Goal: Task Accomplishment & Management: Use online tool/utility

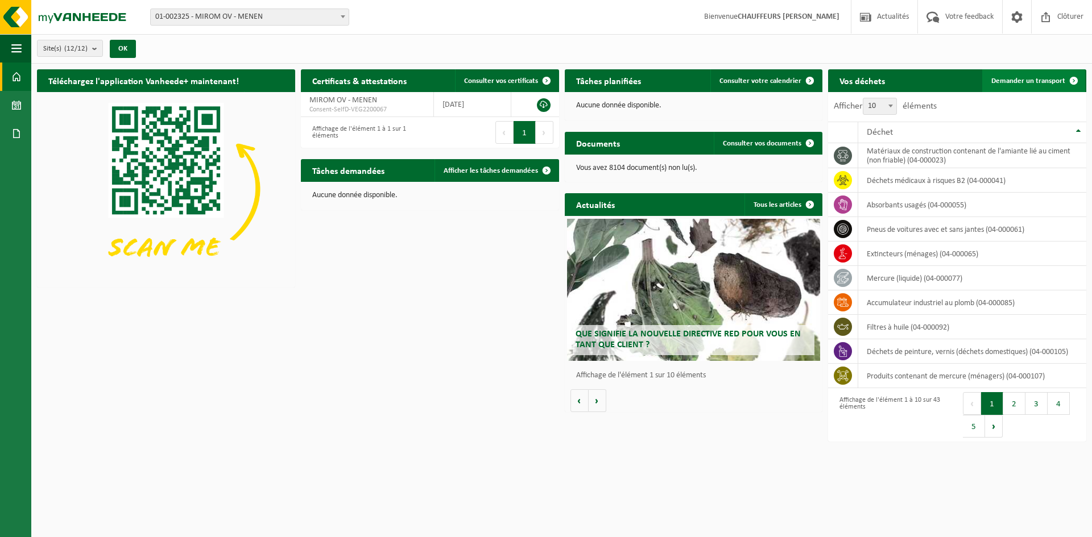
click at [1021, 76] on link "Demander un transport" at bounding box center [1033, 80] width 103 height 23
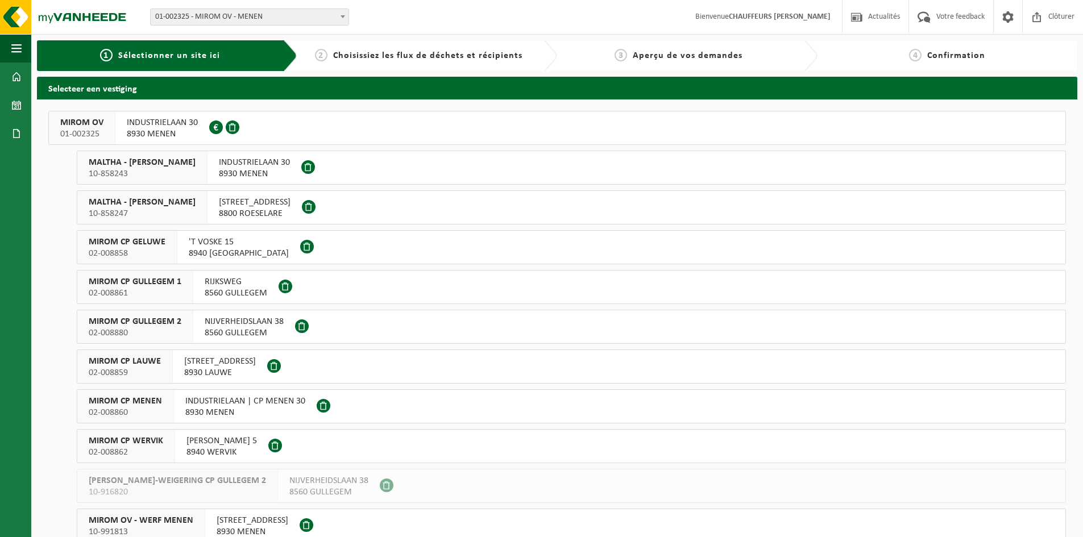
click at [78, 127] on span "MIROM OV" at bounding box center [81, 122] width 43 height 11
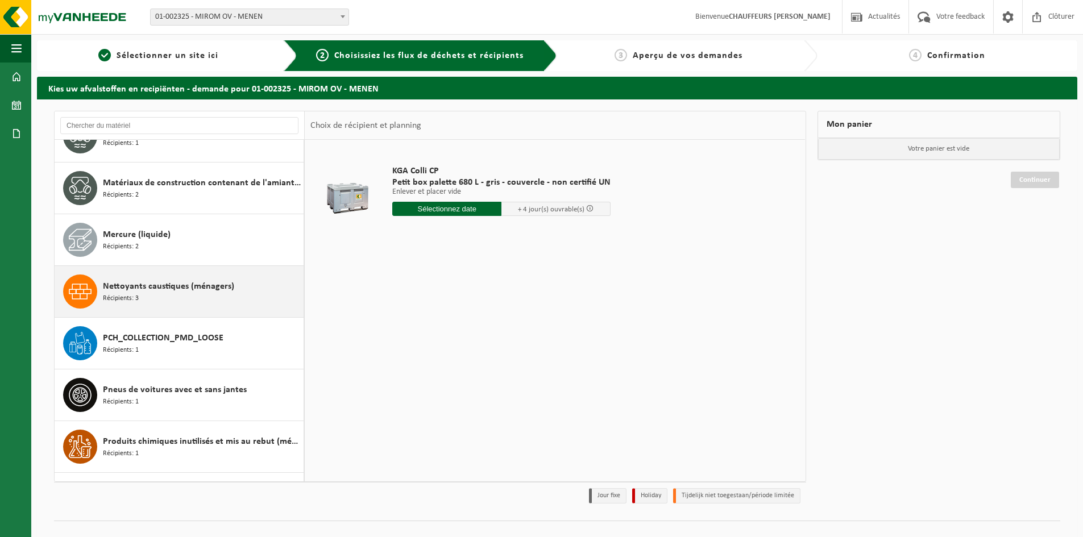
scroll to position [910, 0]
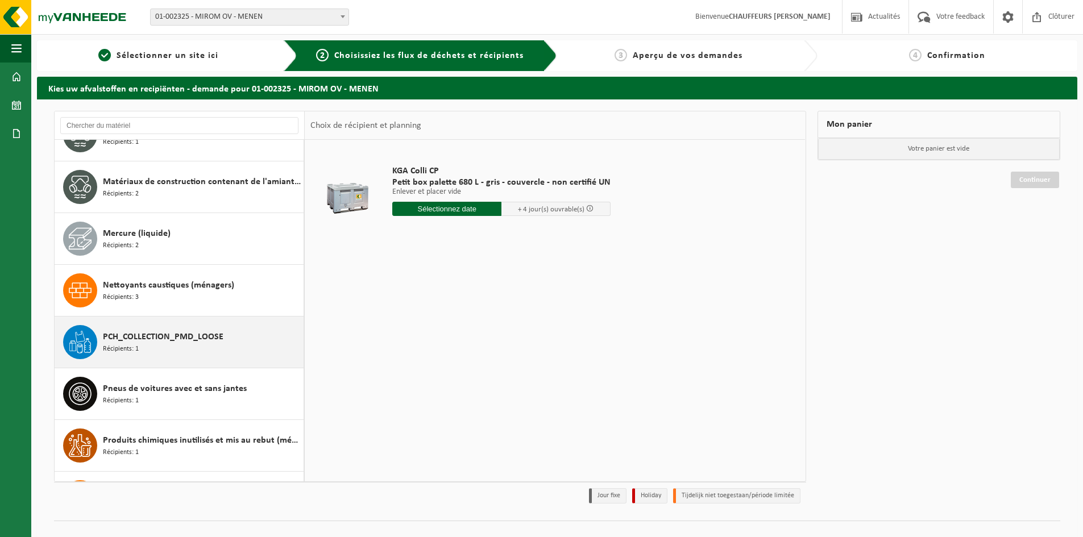
click at [151, 339] on span "PCH_COLLECTION_PMD_LOOSE" at bounding box center [163, 337] width 121 height 14
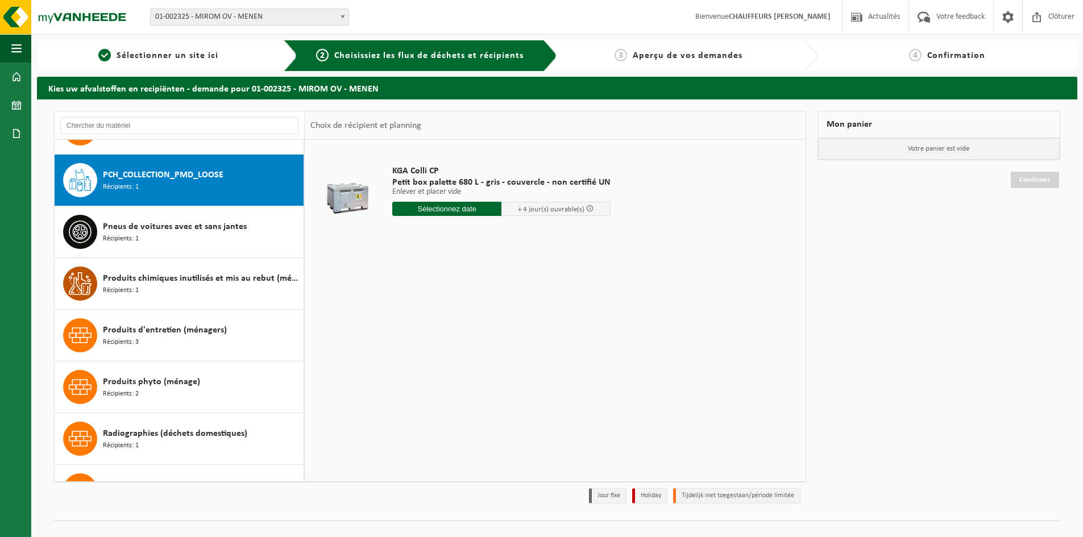
scroll to position [1087, 0]
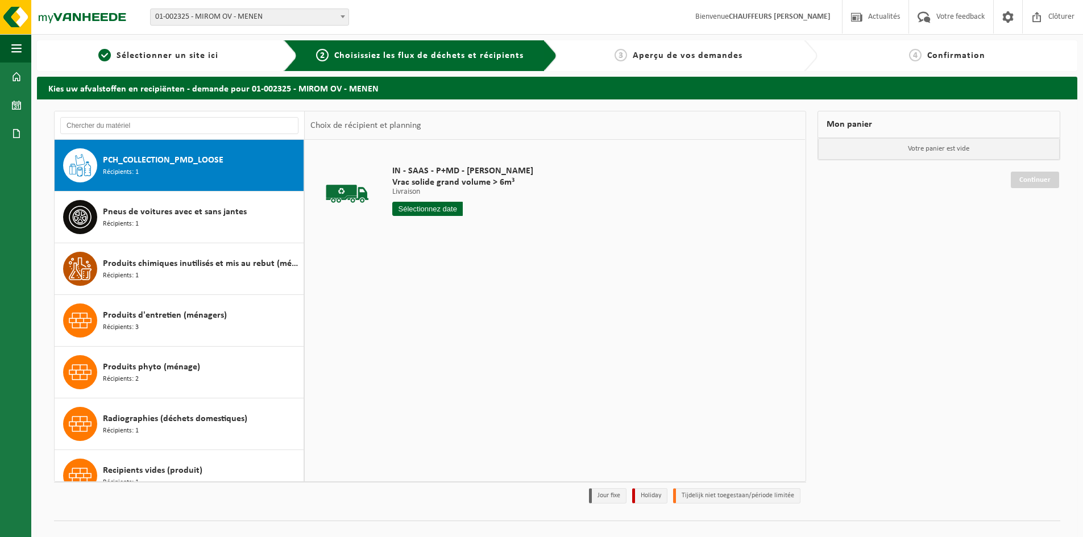
click at [444, 208] on input "text" at bounding box center [427, 209] width 71 height 14
click at [525, 239] on icon at bounding box center [521, 235] width 18 height 18
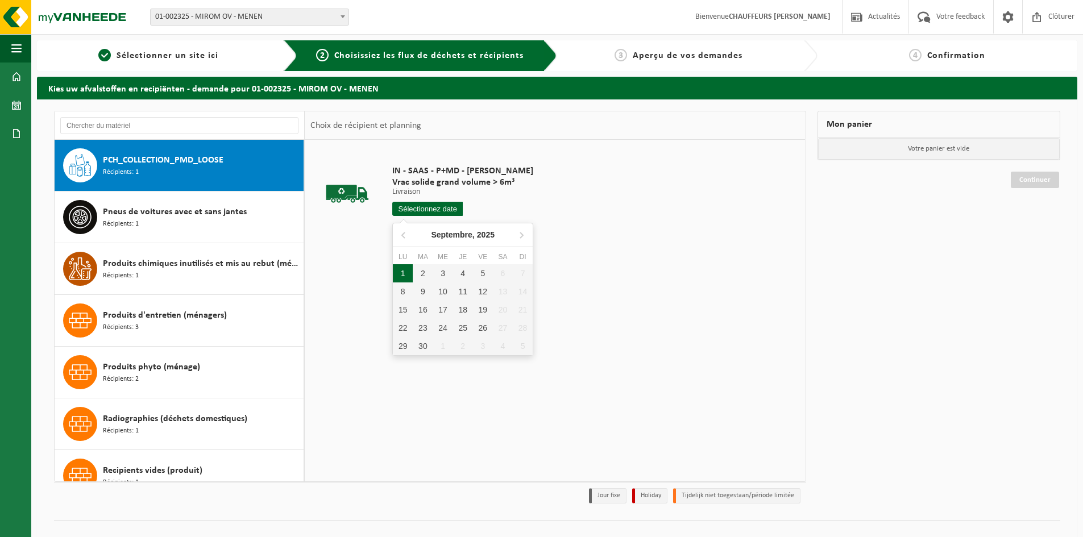
click at [407, 278] on div "1" at bounding box center [403, 273] width 20 height 18
type input "à partir de 2025-09-01"
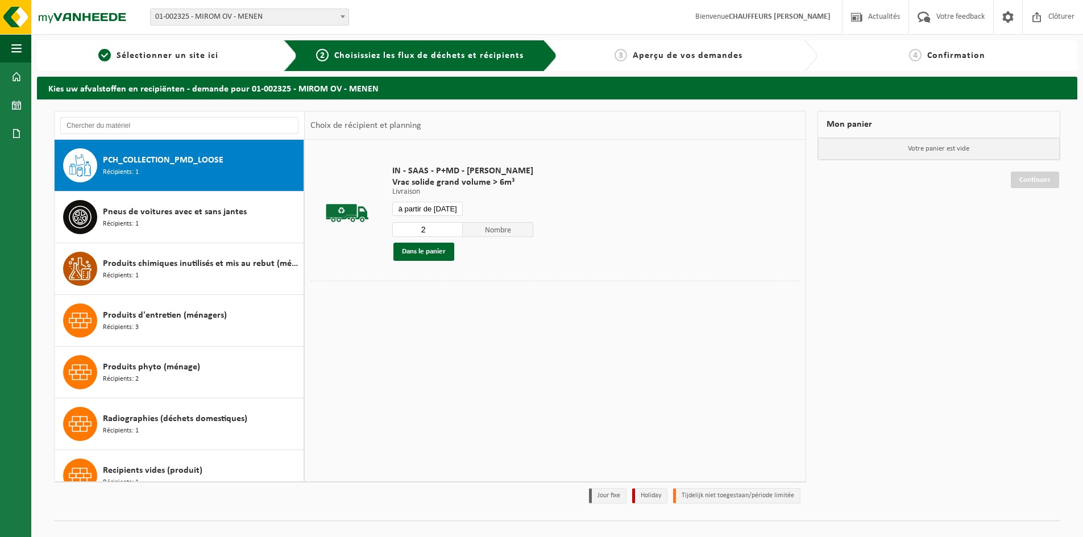
click at [454, 225] on input "2" at bounding box center [427, 229] width 71 height 15
click at [452, 225] on input "3" at bounding box center [427, 229] width 71 height 15
type input "4"
click at [452, 225] on input "4" at bounding box center [427, 229] width 71 height 15
click at [433, 257] on button "Dans le panier" at bounding box center [423, 252] width 61 height 18
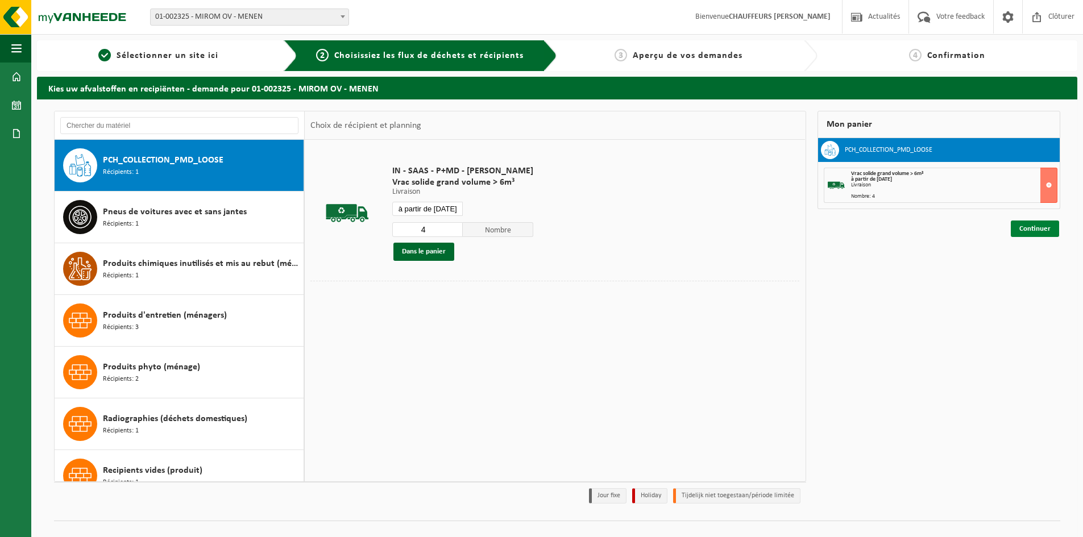
click at [1044, 229] on link "Continuer" at bounding box center [1035, 229] width 48 height 16
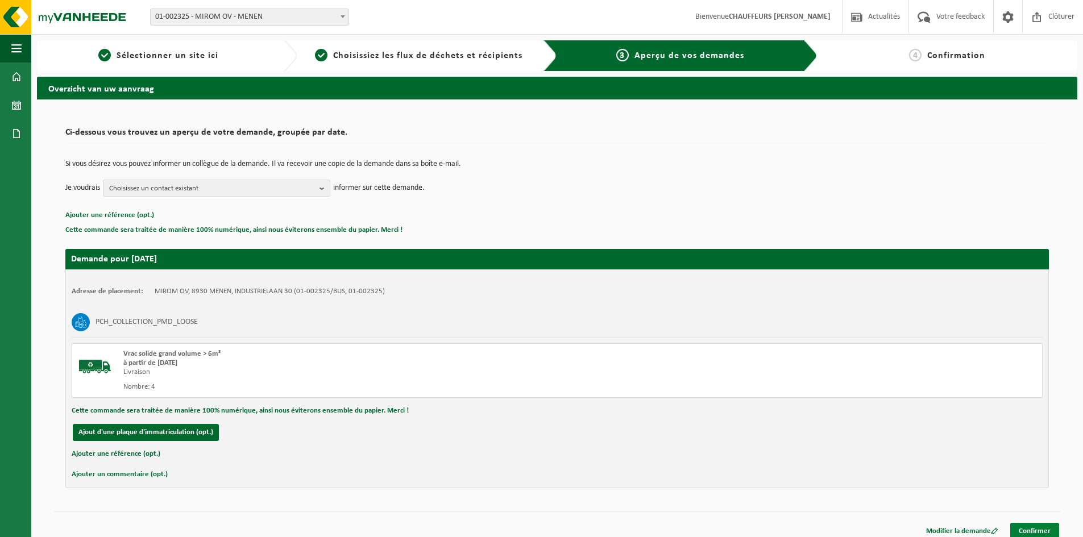
click at [1033, 525] on link "Confirmer" at bounding box center [1034, 531] width 49 height 16
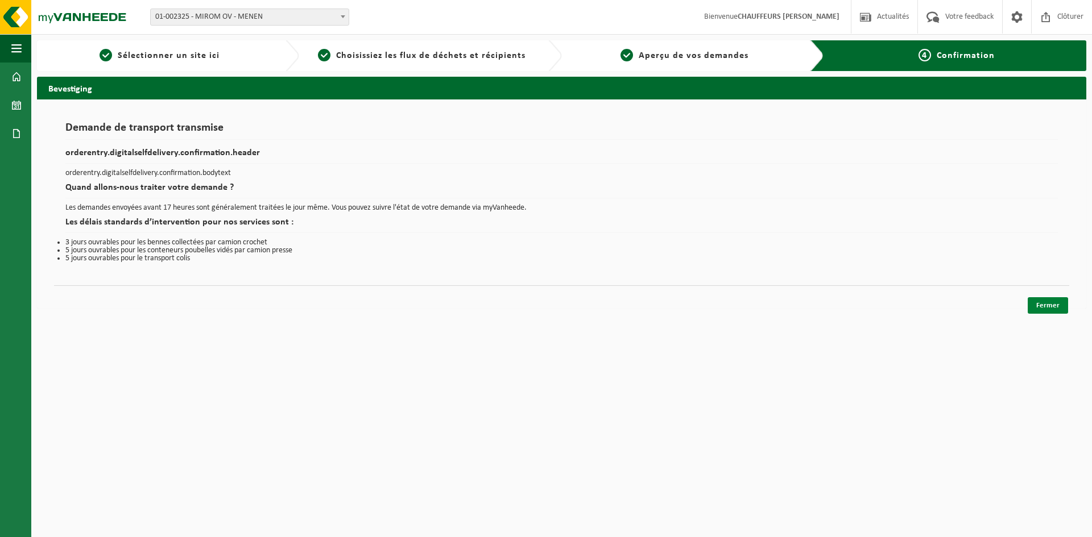
click at [1050, 304] on link "Fermer" at bounding box center [1047, 305] width 40 height 16
